Goal: Task Accomplishment & Management: Manage account settings

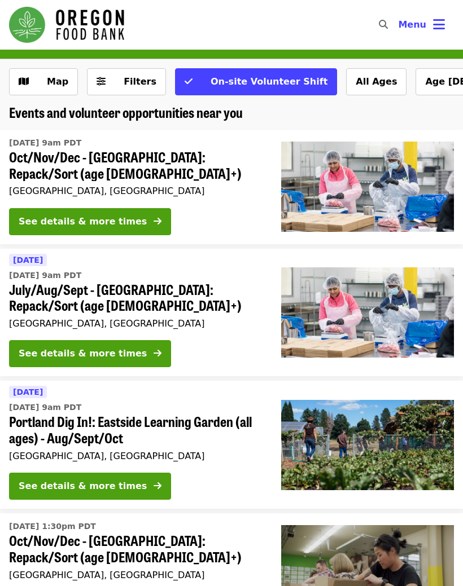
click at [434, 25] on icon "bars icon" at bounding box center [439, 24] width 12 height 16
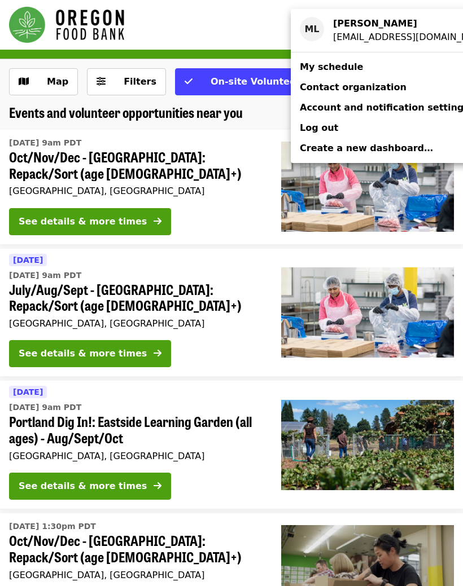
click at [373, 34] on div "[EMAIL_ADDRESS][DOMAIN_NAME]" at bounding box center [407, 37] width 149 height 14
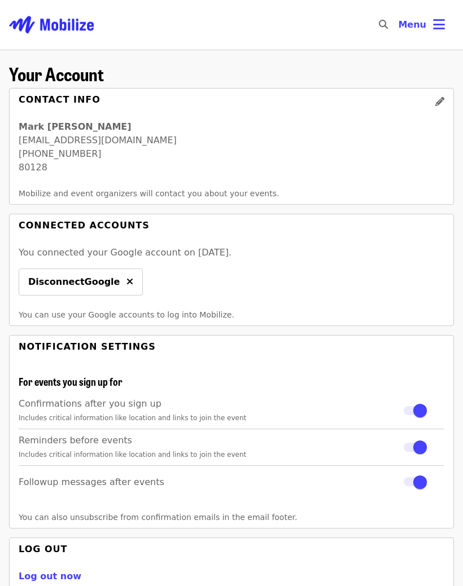
click at [448, 20] on button "Menu" at bounding box center [421, 24] width 65 height 27
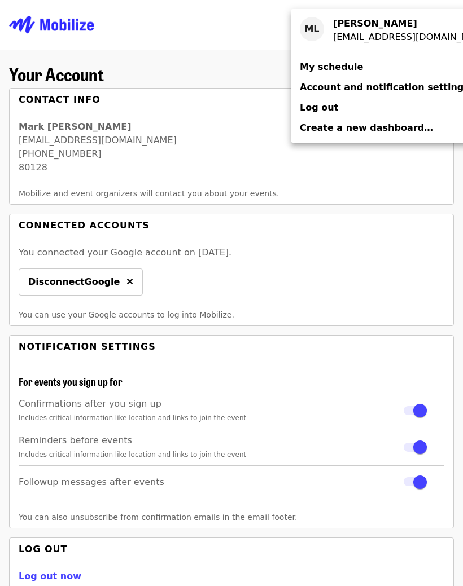
click at [338, 68] on span "My schedule" at bounding box center [331, 66] width 63 height 11
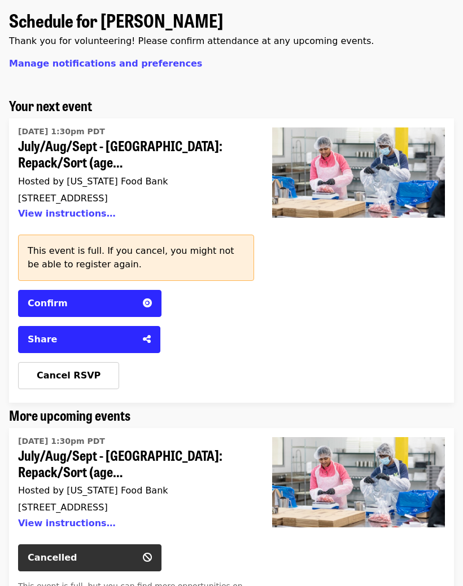
scroll to position [62, 0]
click at [121, 336] on div "Share" at bounding box center [82, 340] width 108 height 14
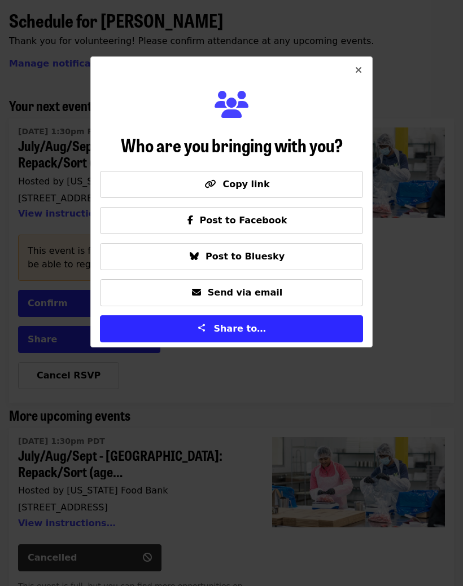
click at [436, 309] on div "Who are you bringing with you? Copy link Post to Facebook Post to Bluesky Send …" at bounding box center [231, 293] width 463 height 586
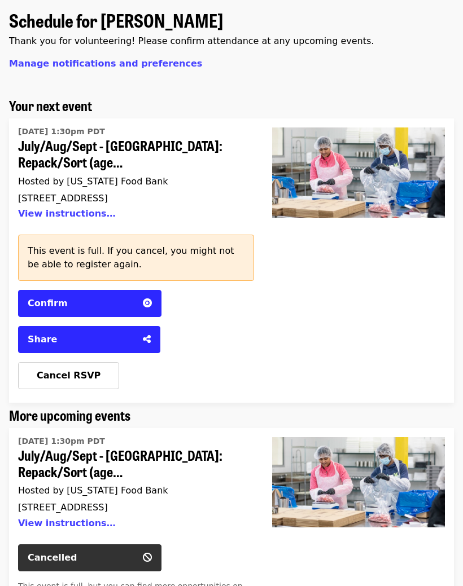
click at [144, 338] on icon "share-alt icon" at bounding box center [147, 339] width 8 height 11
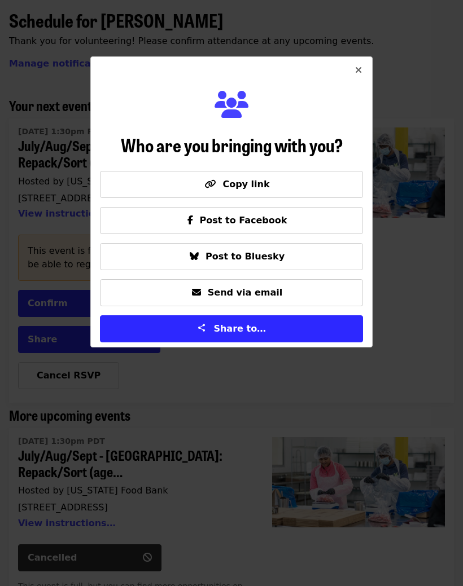
click at [248, 328] on span "Share to…" at bounding box center [239, 328] width 52 height 11
click at [363, 69] on button "Close" at bounding box center [358, 70] width 27 height 27
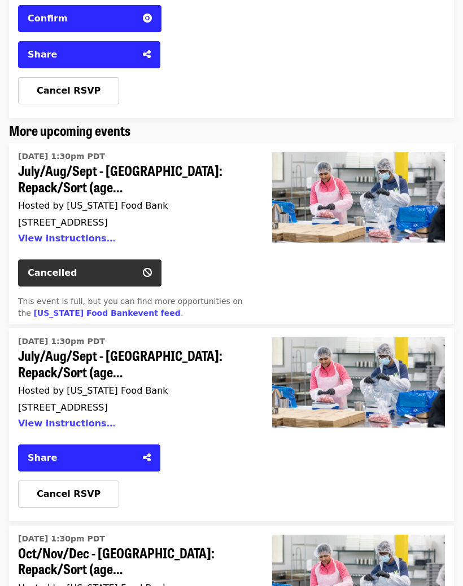
scroll to position [350, 0]
